Goal: Find specific page/section: Find specific page/section

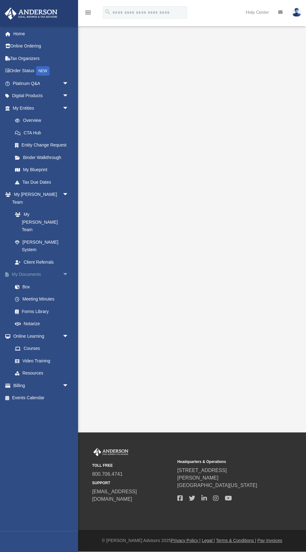
click at [27, 268] on link "My Documents arrow_drop_down" at bounding box center [41, 274] width 74 height 12
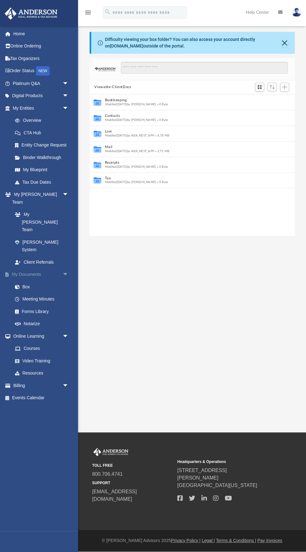
scroll to position [142, 205]
click at [47, 305] on link "Forms Library" at bounding box center [43, 311] width 69 height 12
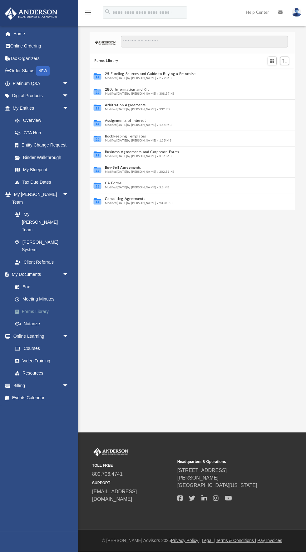
scroll to position [142, 205]
click at [49, 293] on link "Meeting Minutes" at bounding box center [43, 299] width 69 height 12
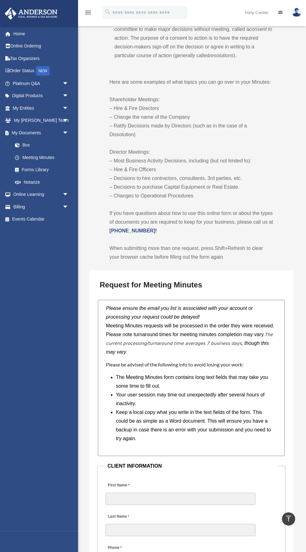
scroll to position [388, 0]
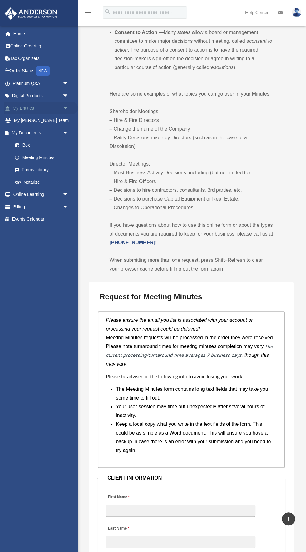
click at [63, 110] on span "arrow_drop_down" at bounding box center [68, 108] width 12 height 13
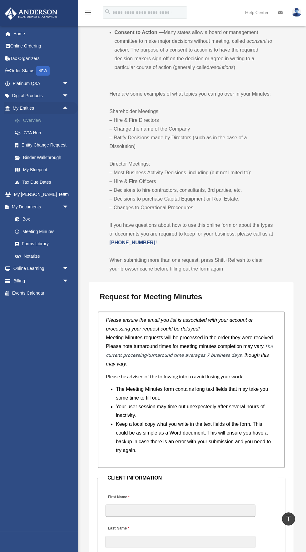
click at [37, 123] on link "Overview" at bounding box center [43, 120] width 69 height 12
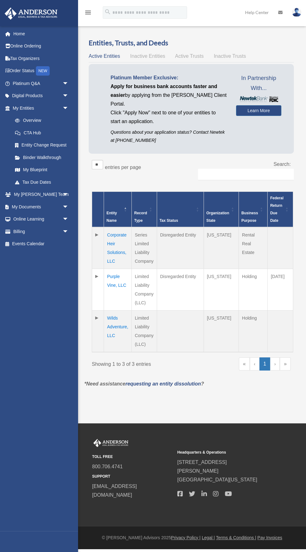
click at [118, 251] on td "Corporate Heir Solutions, LLC" at bounding box center [118, 248] width 28 height 42
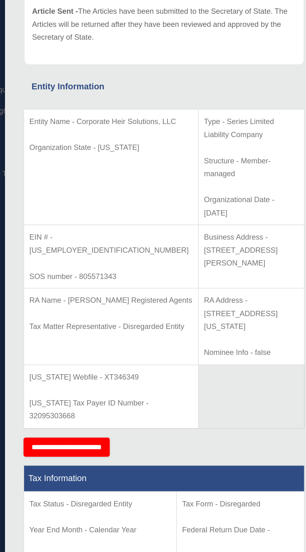
click at [120, 228] on p "EIN # - [US_EMPLOYER_IDENTIFICATION_NUMBER]" at bounding box center [122, 235] width 96 height 15
